Goal: Information Seeking & Learning: Learn about a topic

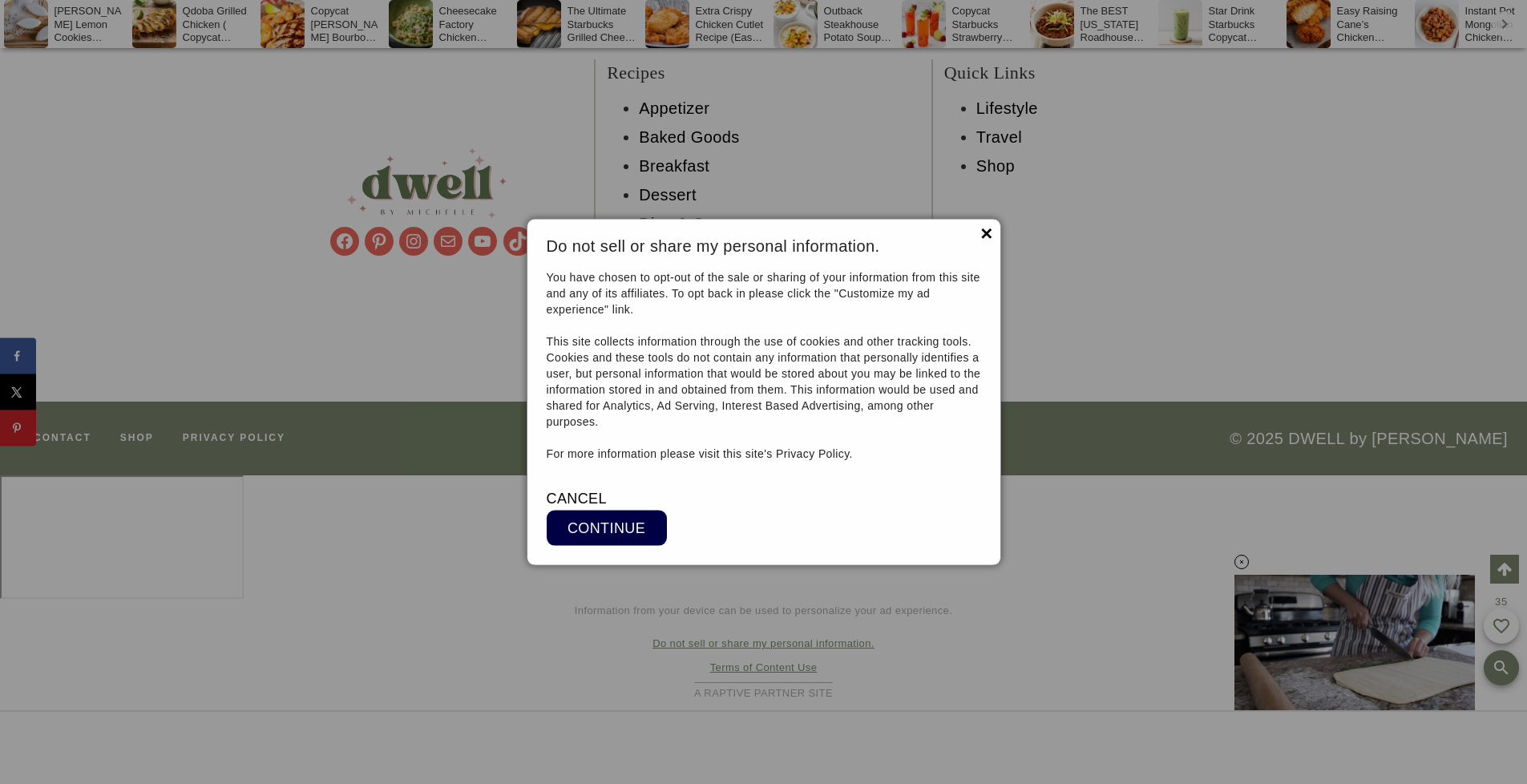
scroll to position [14205, 0]
